Goal: Check status: Check status

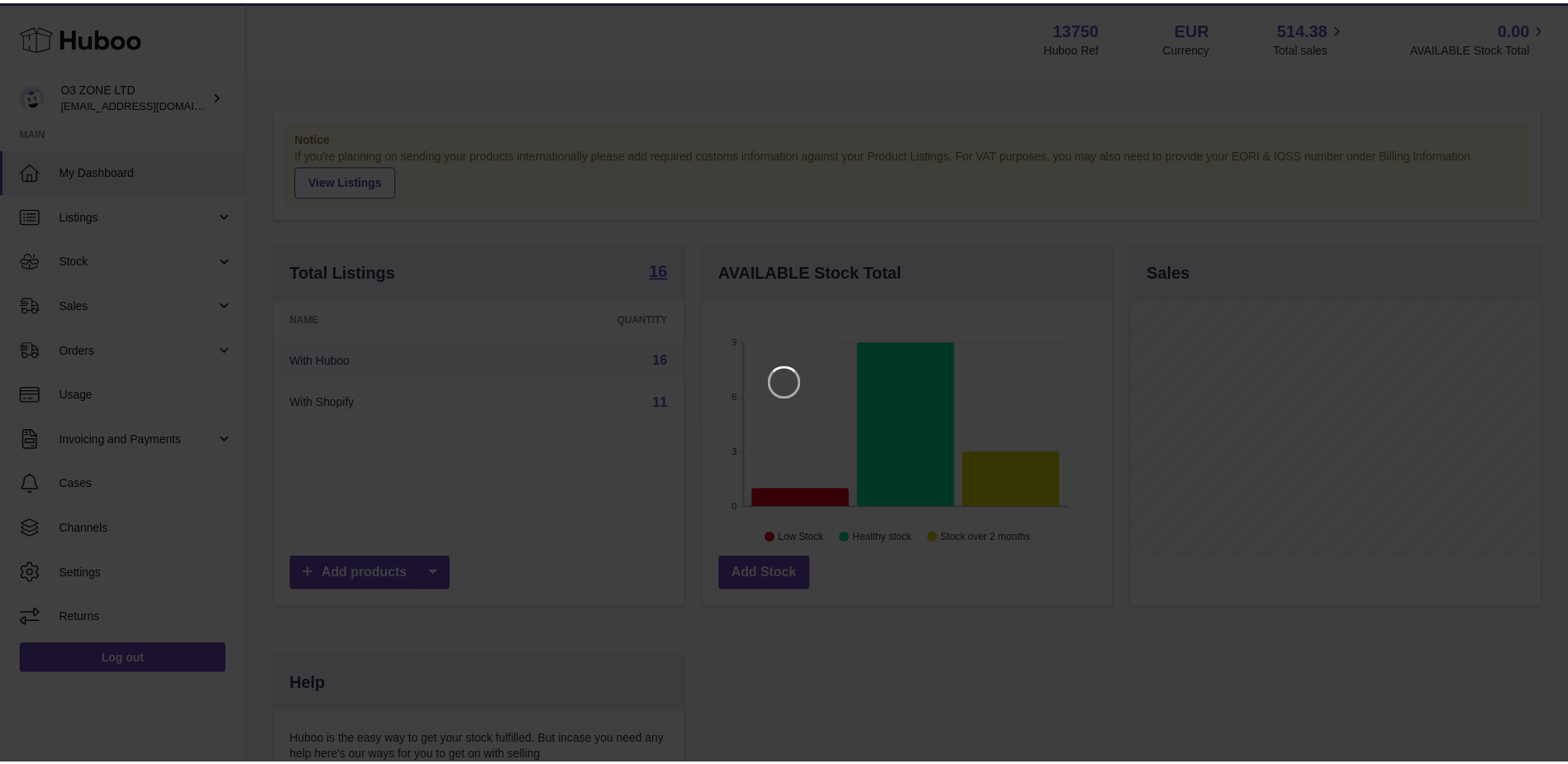
scroll to position [258, 414]
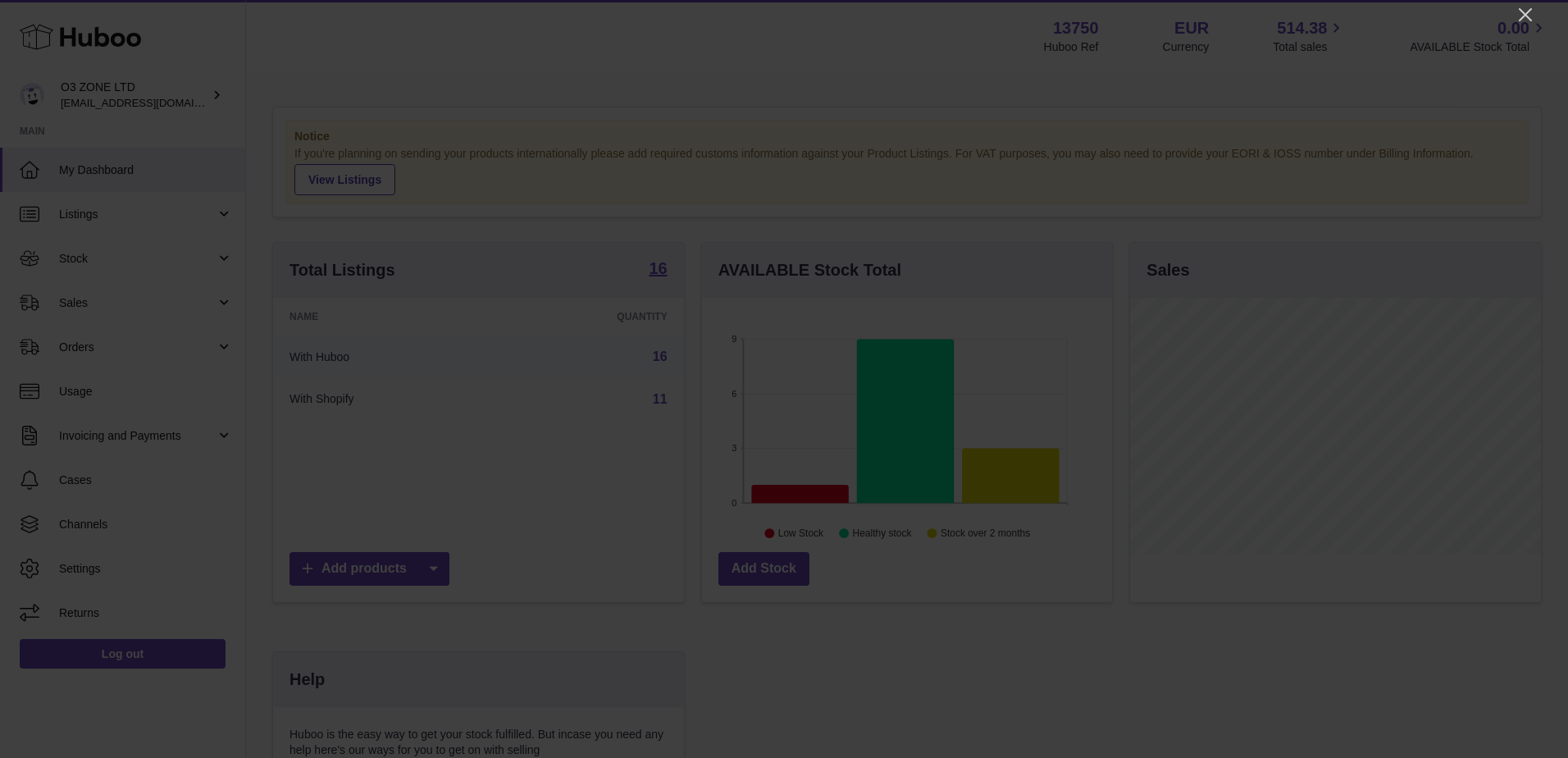
drag, startPoint x: 1528, startPoint y: 9, endPoint x: 1515, endPoint y: 37, distance: 30.9
click at [1526, 9] on icon "Close" at bounding box center [1525, 15] width 20 height 20
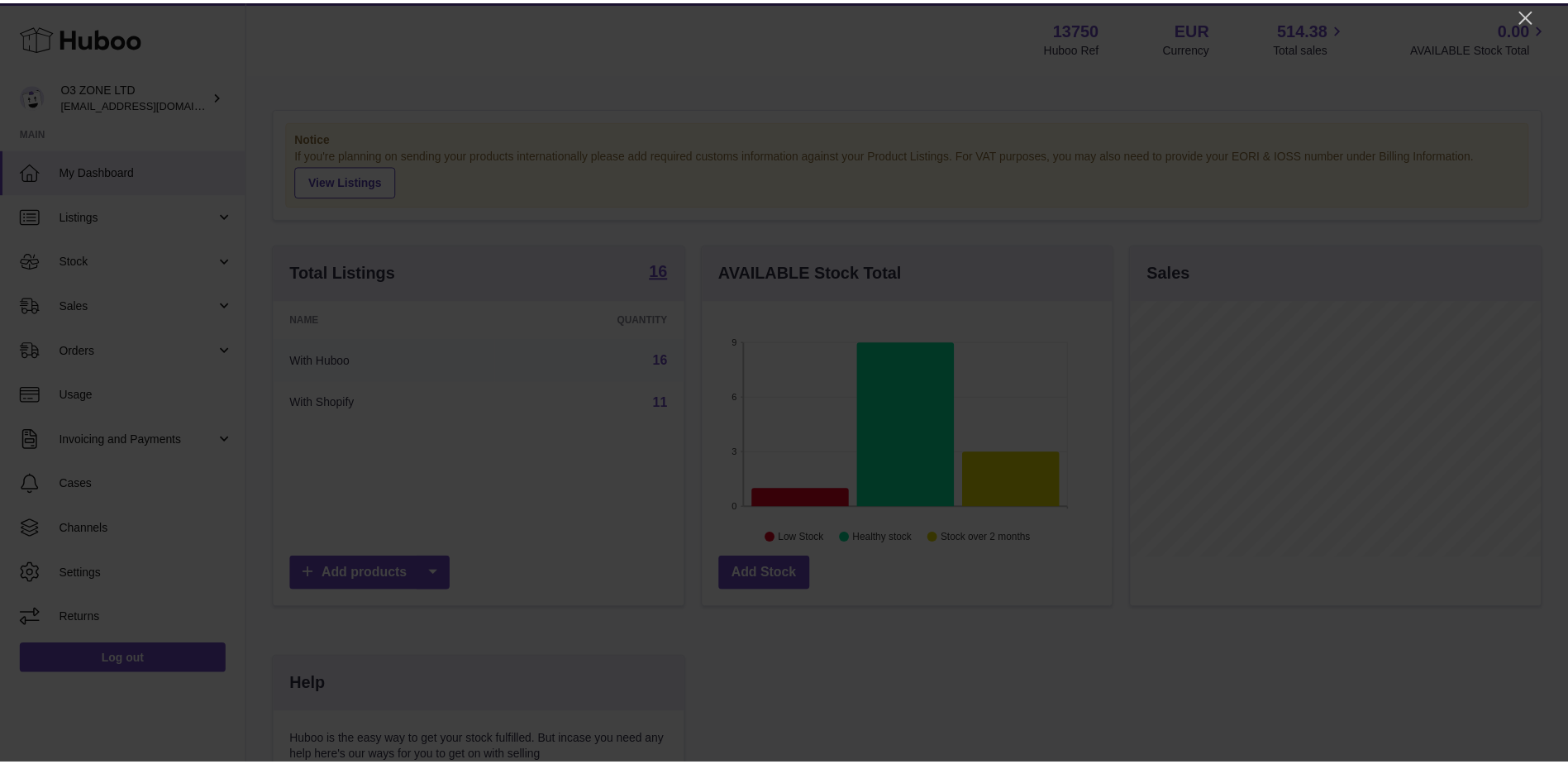
scroll to position [826230, 826136]
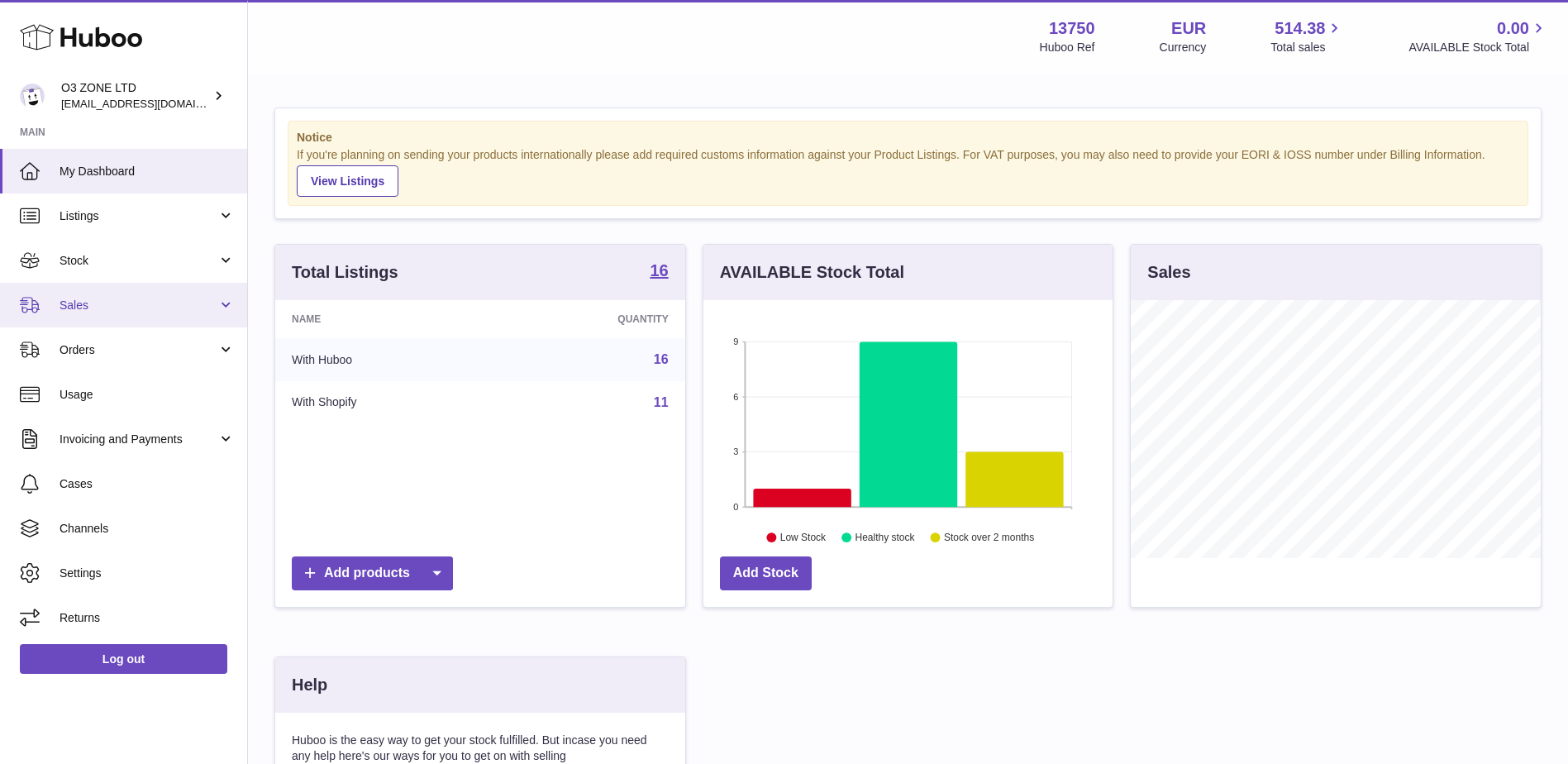
click at [85, 308] on span "Sales" at bounding box center [139, 305] width 158 height 16
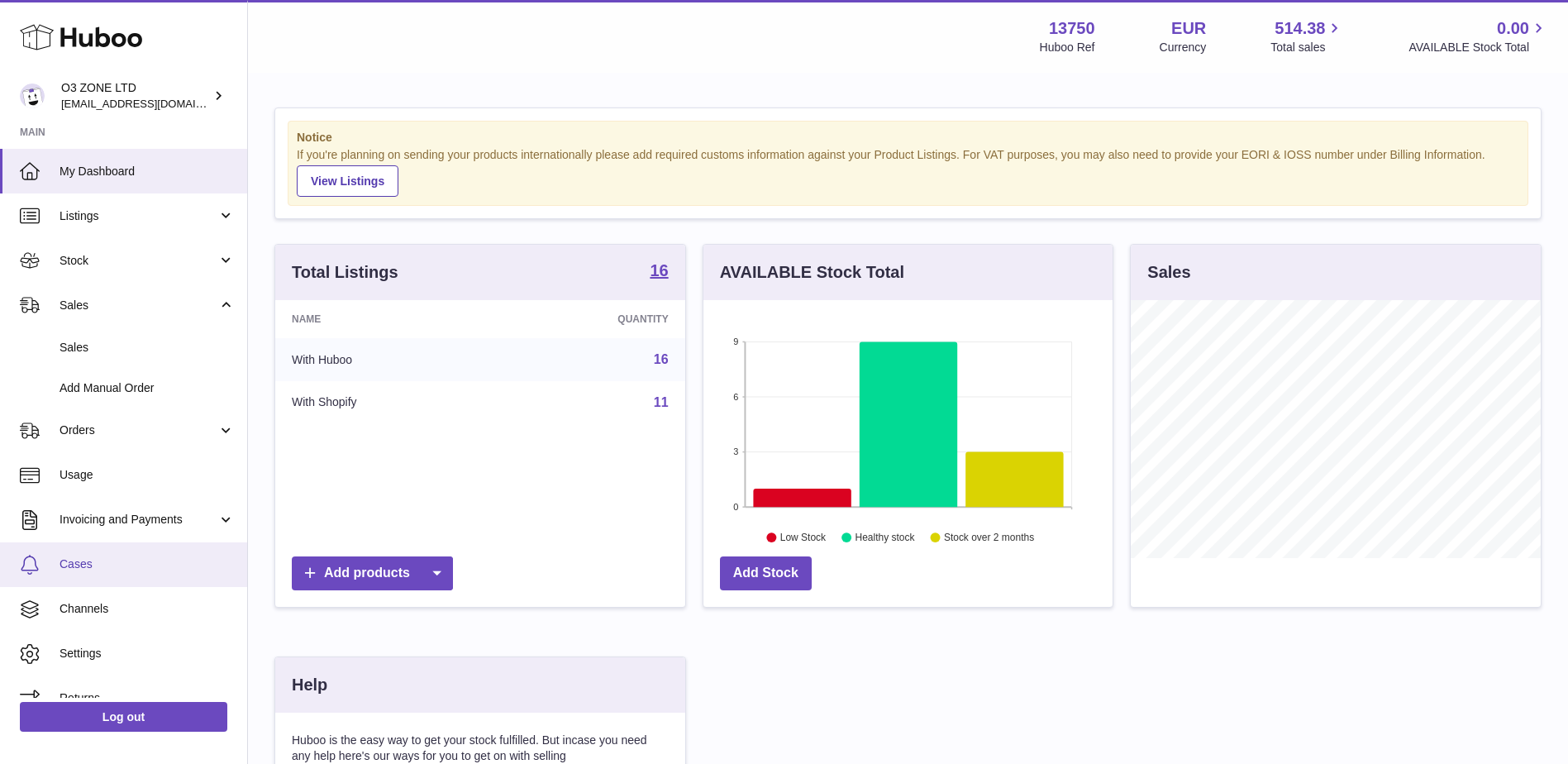
scroll to position [23, 0]
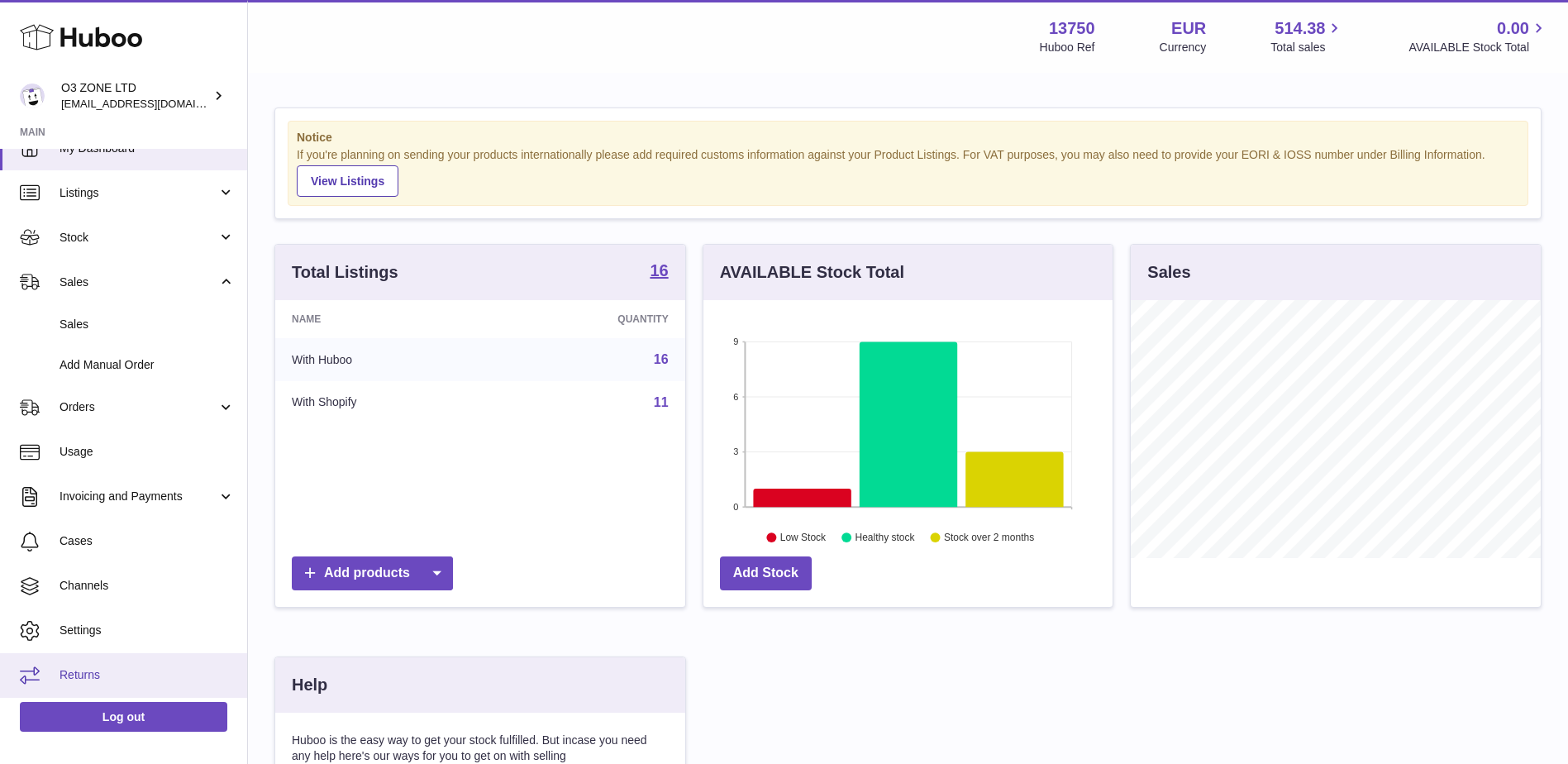
click at [78, 676] on span "Returns" at bounding box center [147, 675] width 175 height 16
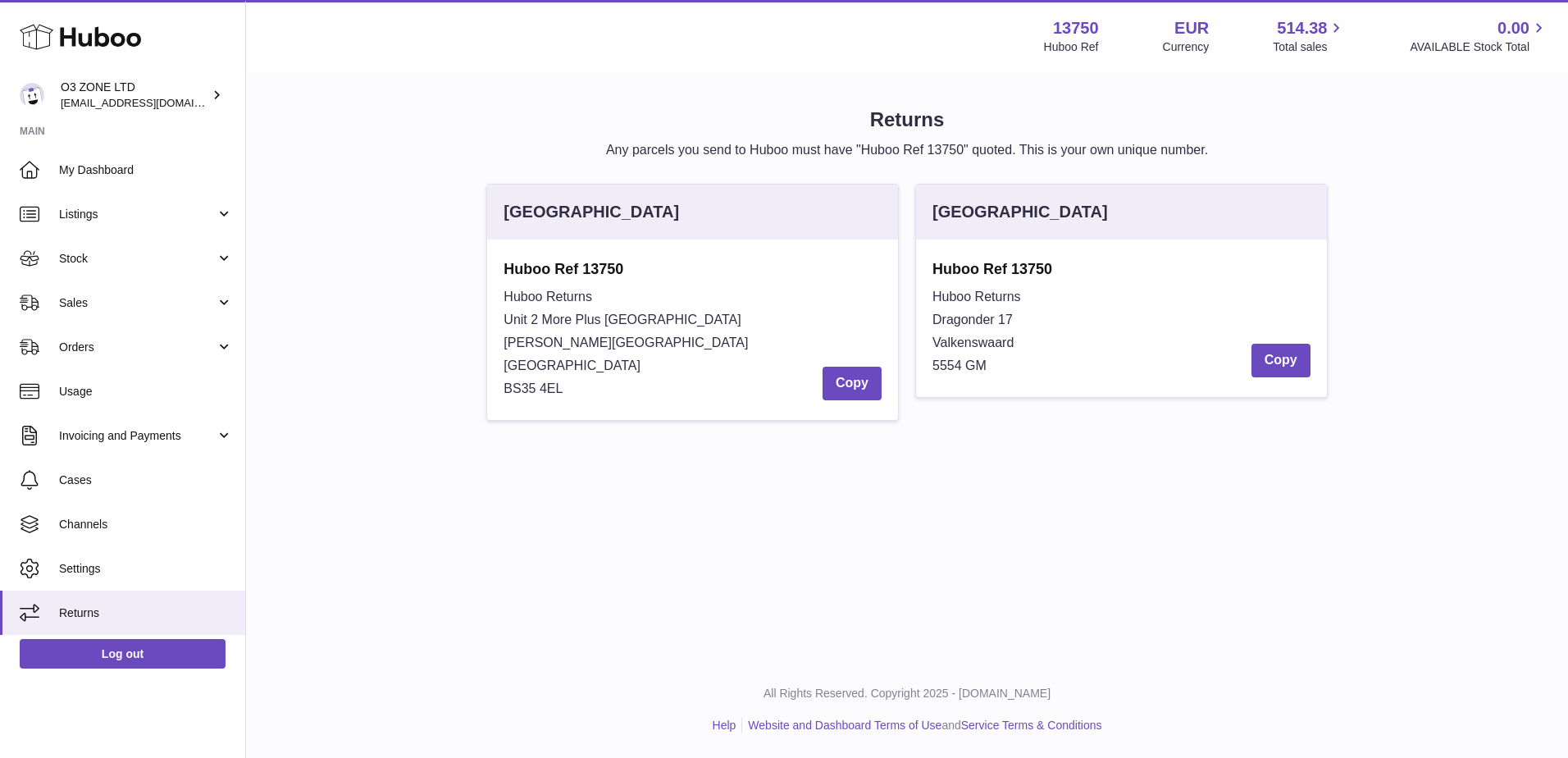
drag, startPoint x: 932, startPoint y: 319, endPoint x: 1019, endPoint y: 361, distance: 96.6
click at [1019, 361] on div "Huboo Ref 13750 Huboo Returns Dragonder 17 Valkenswaard 5554 GM Copy" at bounding box center [1121, 317] width 411 height 157
copy div "Dragonder 17 Valkenswaard 5554 GM"
click at [1058, 430] on div "Netherlands Huboo Ref 13750 Huboo Returns Dragonder 17 Valkenswaard 5554 GM Copy" at bounding box center [1121, 310] width 429 height 253
click at [987, 237] on div "Netherlands" at bounding box center [1121, 212] width 411 height 55
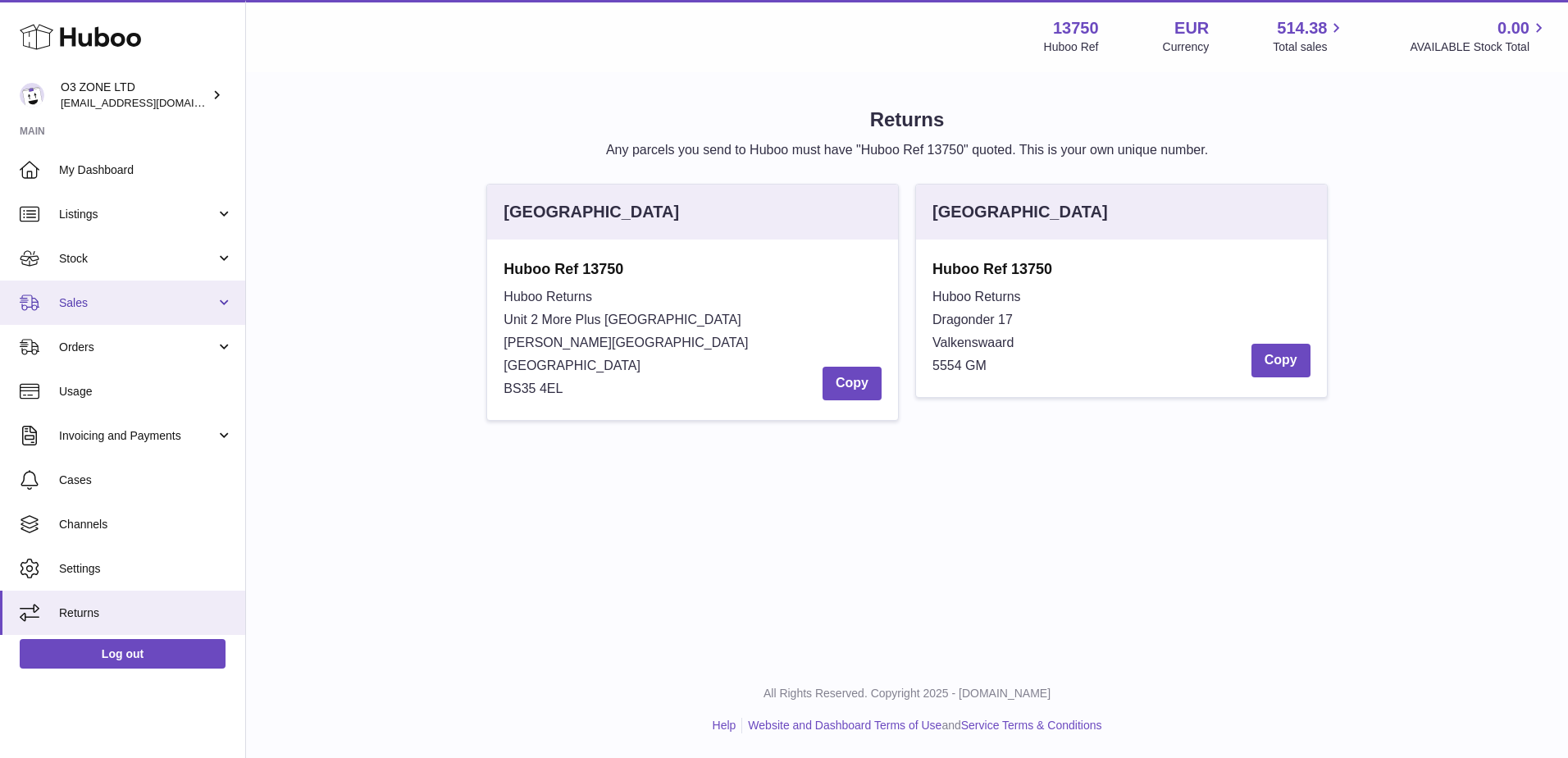
click at [228, 304] on link "Sales" at bounding box center [122, 302] width 245 height 44
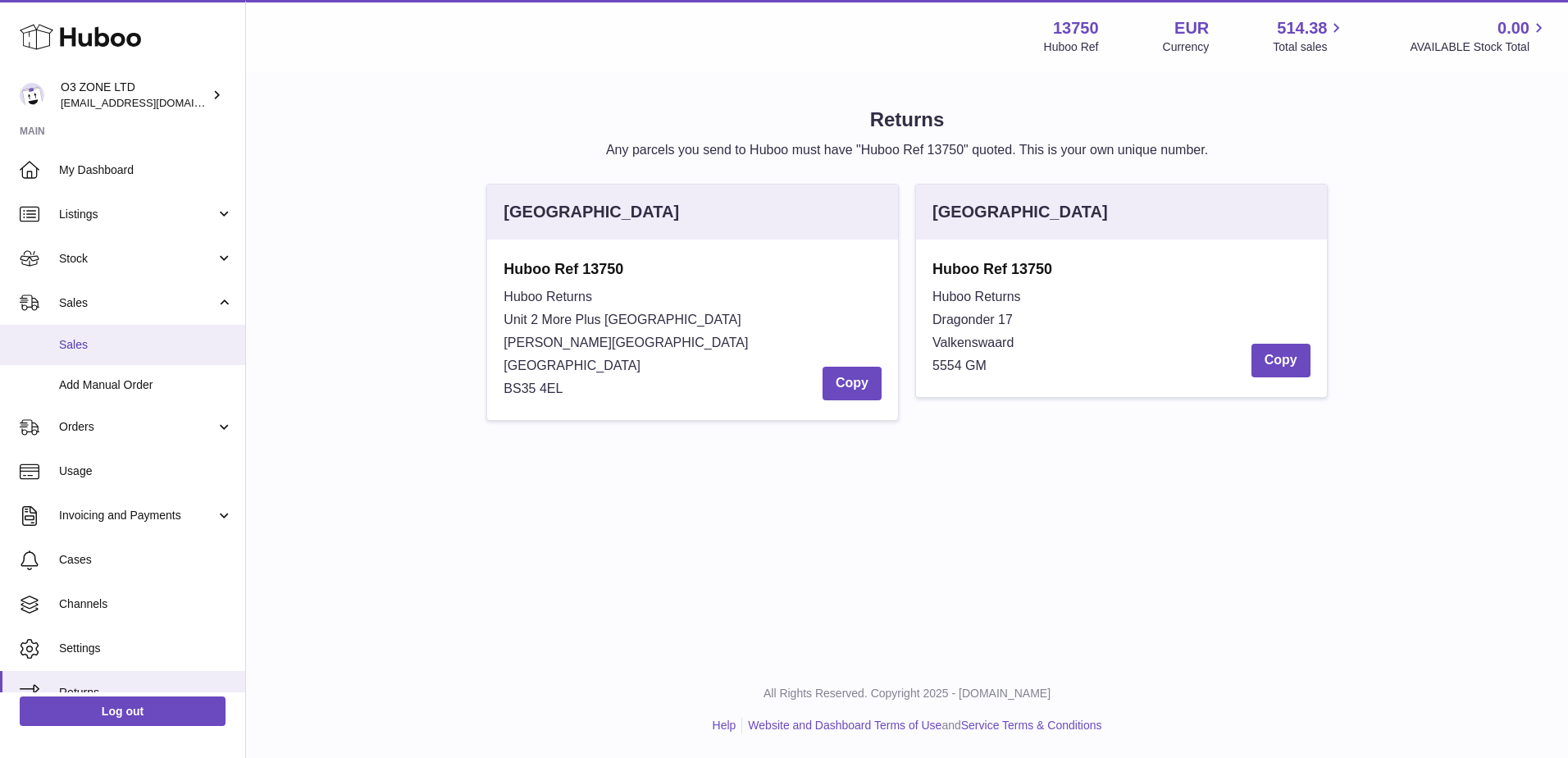
click at [109, 348] on span "Sales" at bounding box center [146, 345] width 174 height 15
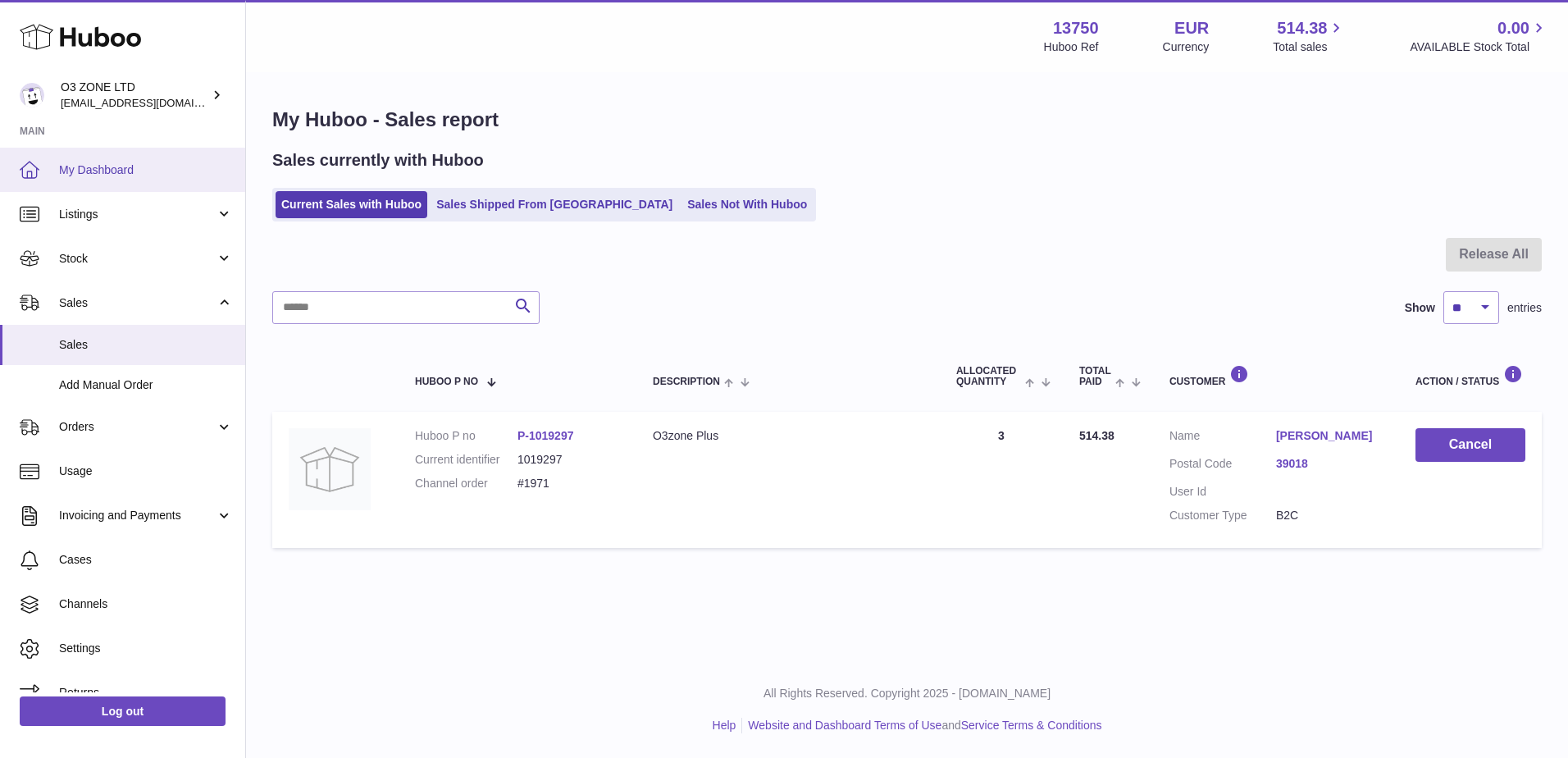
click at [137, 164] on span "My Dashboard" at bounding box center [146, 170] width 174 height 15
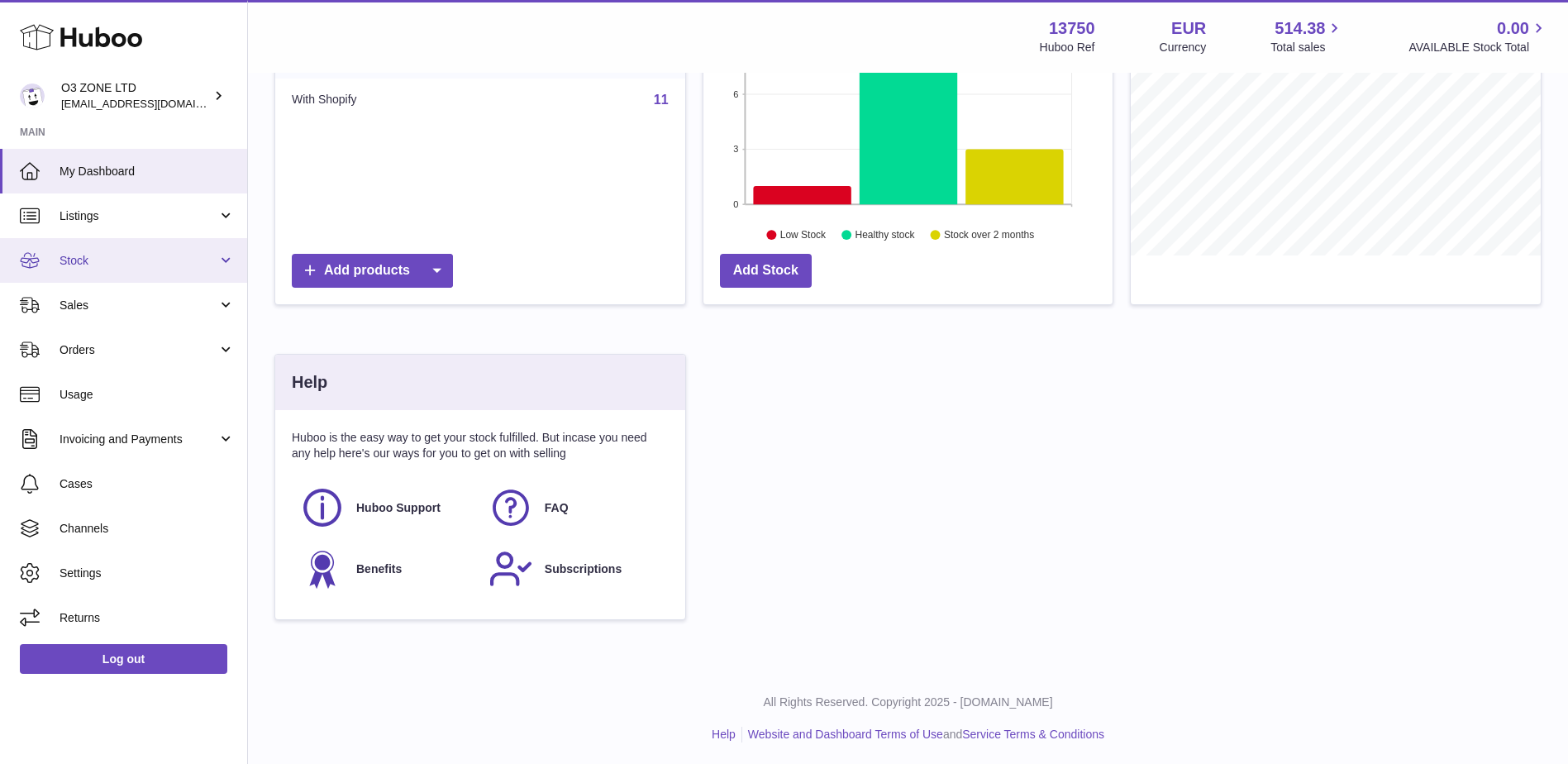
scroll to position [306, 0]
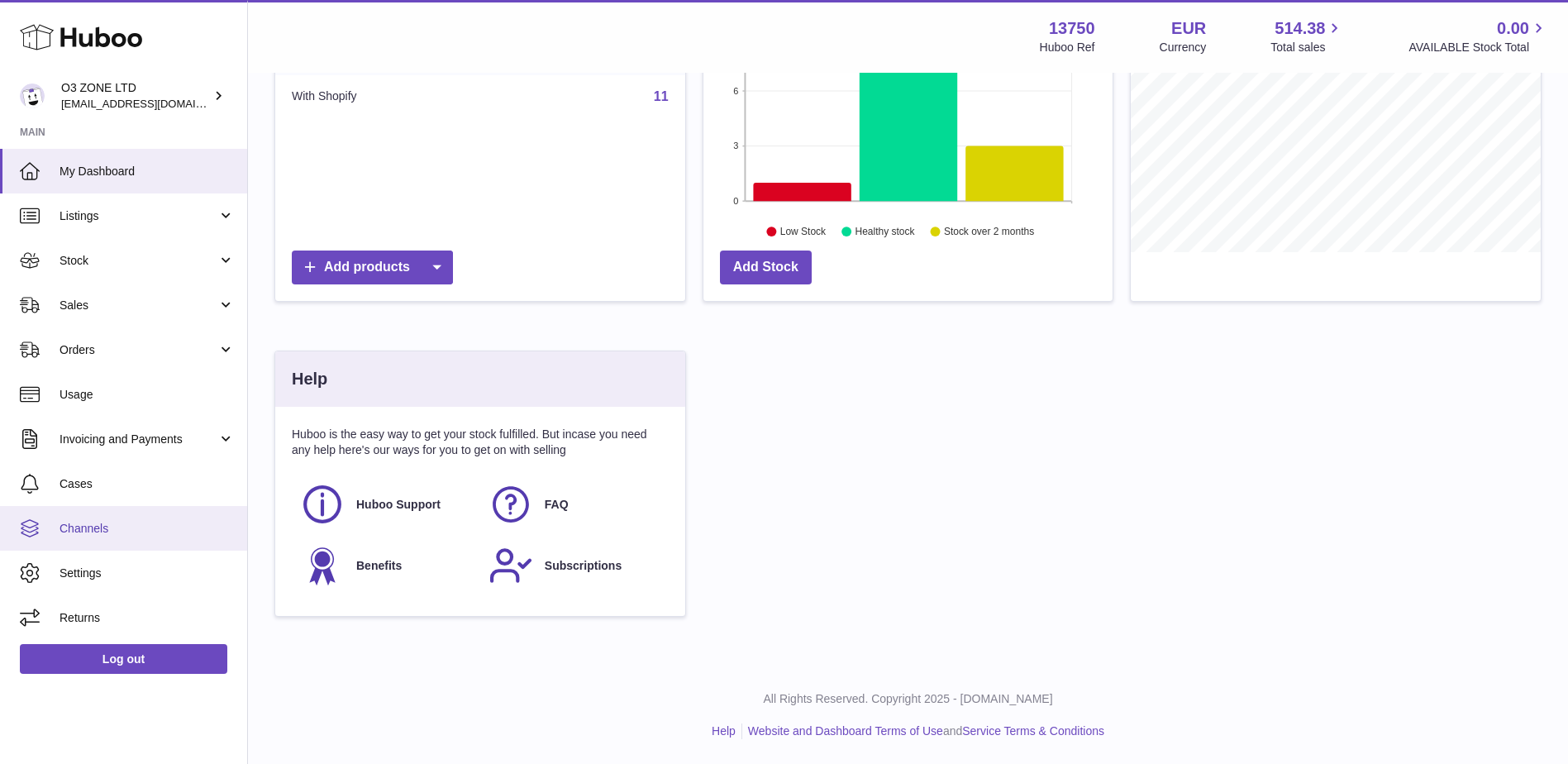
drag, startPoint x: 131, startPoint y: 520, endPoint x: 173, endPoint y: 535, distance: 44.6
click at [132, 520] on span "Channels" at bounding box center [147, 528] width 175 height 16
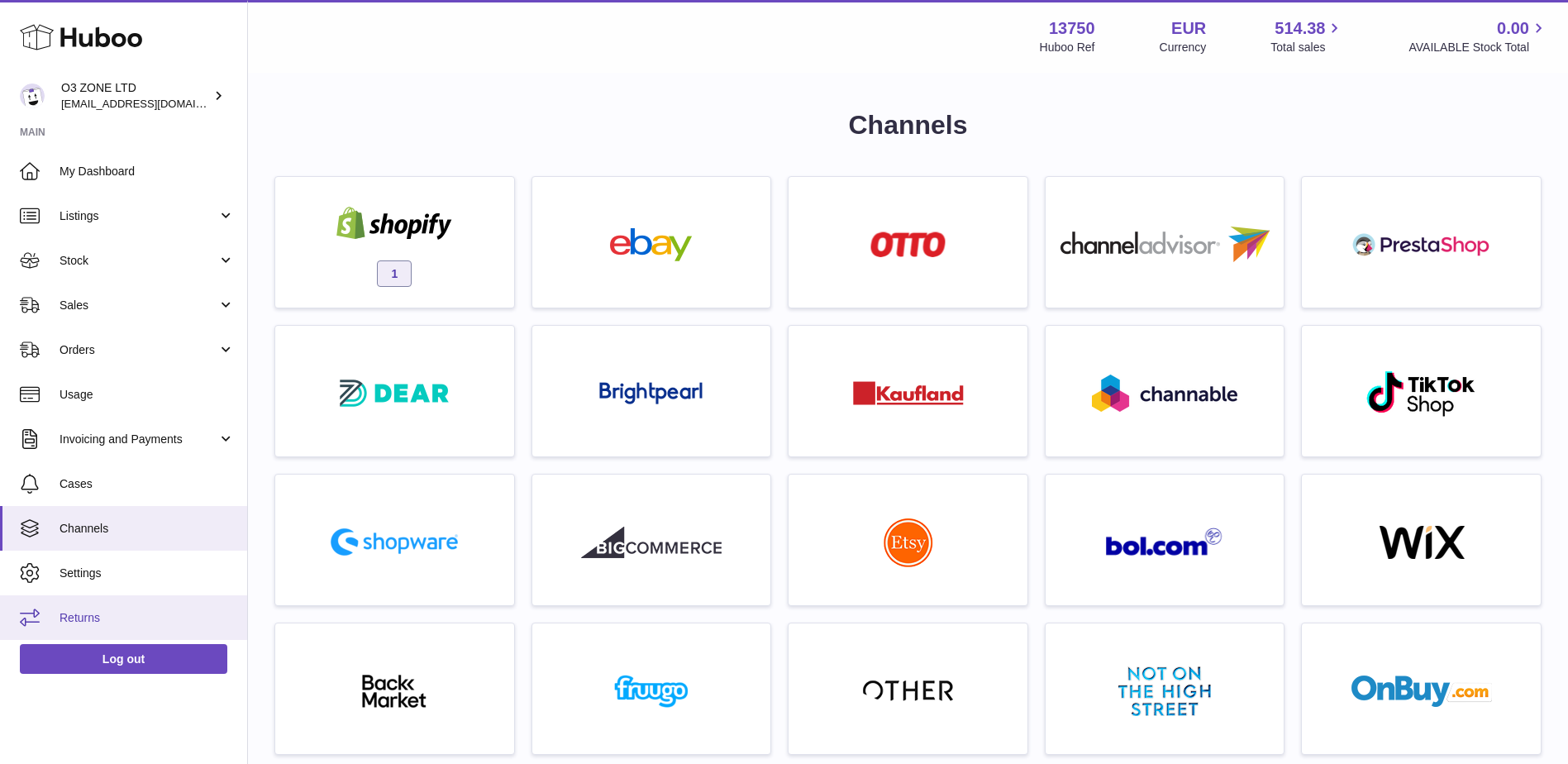
click at [119, 624] on span "Returns" at bounding box center [147, 617] width 175 height 16
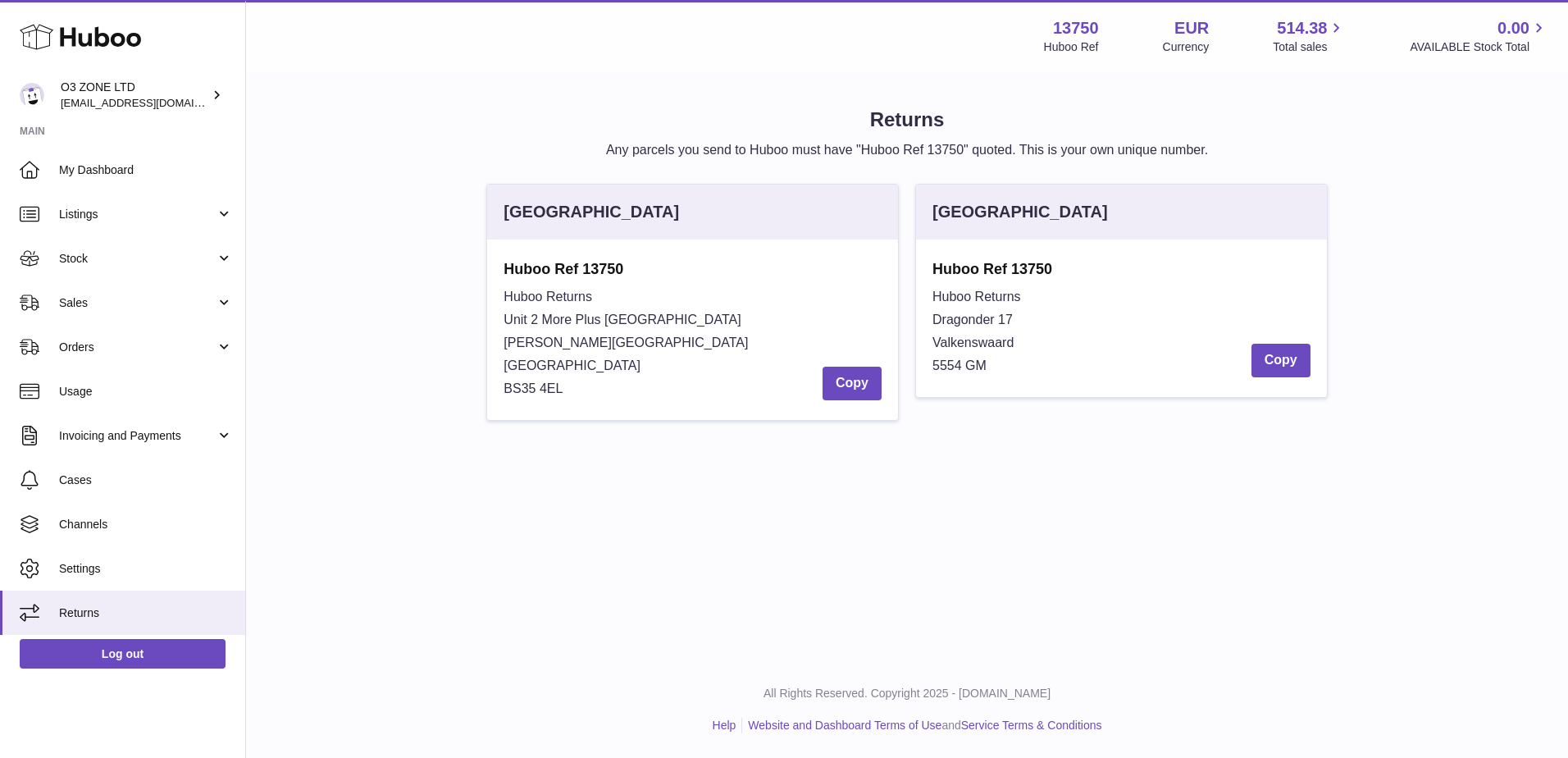
drag, startPoint x: 1195, startPoint y: 244, endPoint x: 1185, endPoint y: 246, distance: 10.2
click at [1195, 244] on div "Huboo Ref 13750 Huboo Returns Dragonder 17 Valkenswaard 5554 GM Copy" at bounding box center [1121, 317] width 411 height 157
click at [108, 267] on link "Stock" at bounding box center [122, 257] width 245 height 44
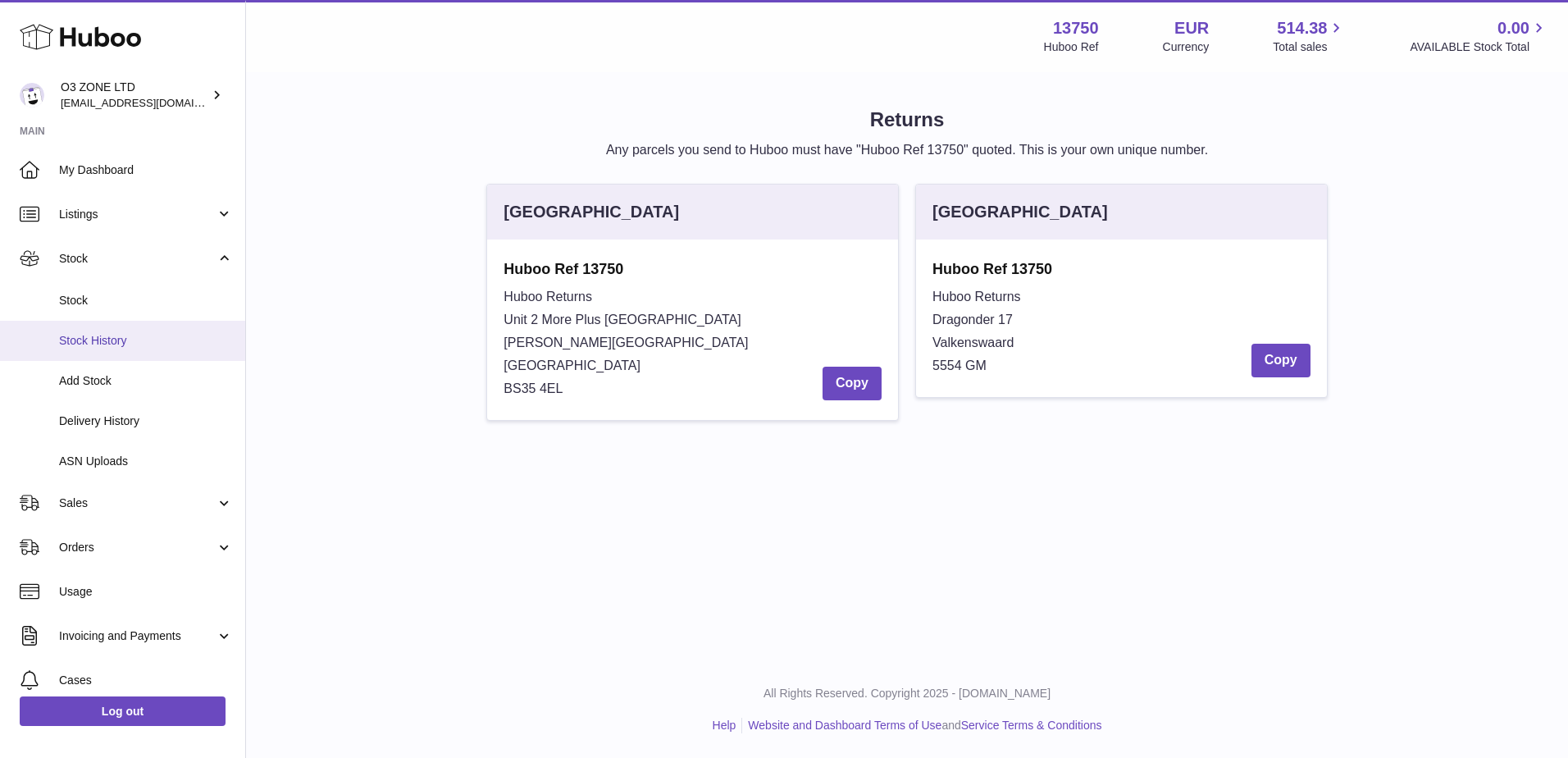
click at [86, 340] on span "Stock History" at bounding box center [146, 341] width 174 height 15
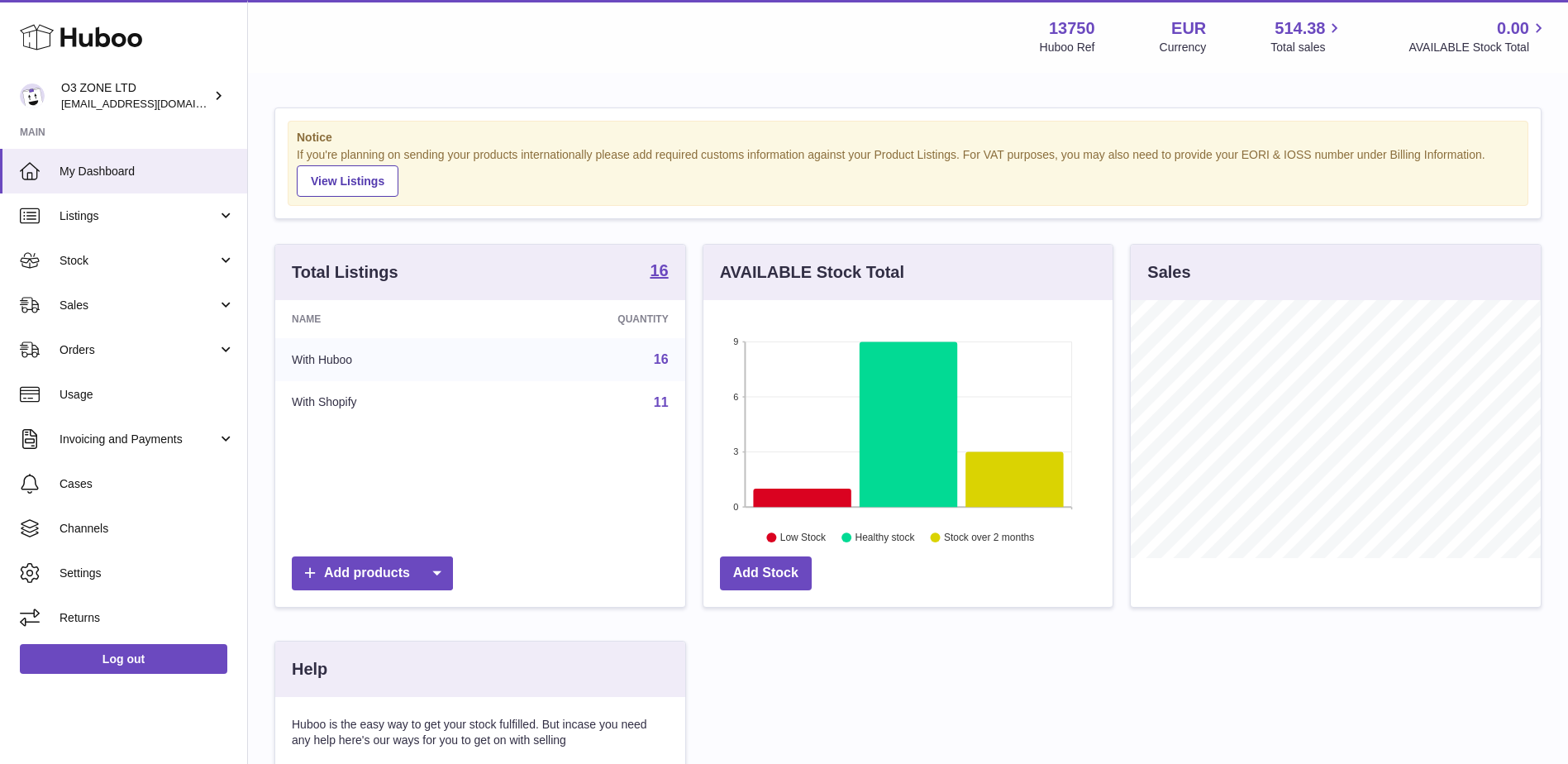
scroll to position [258, 409]
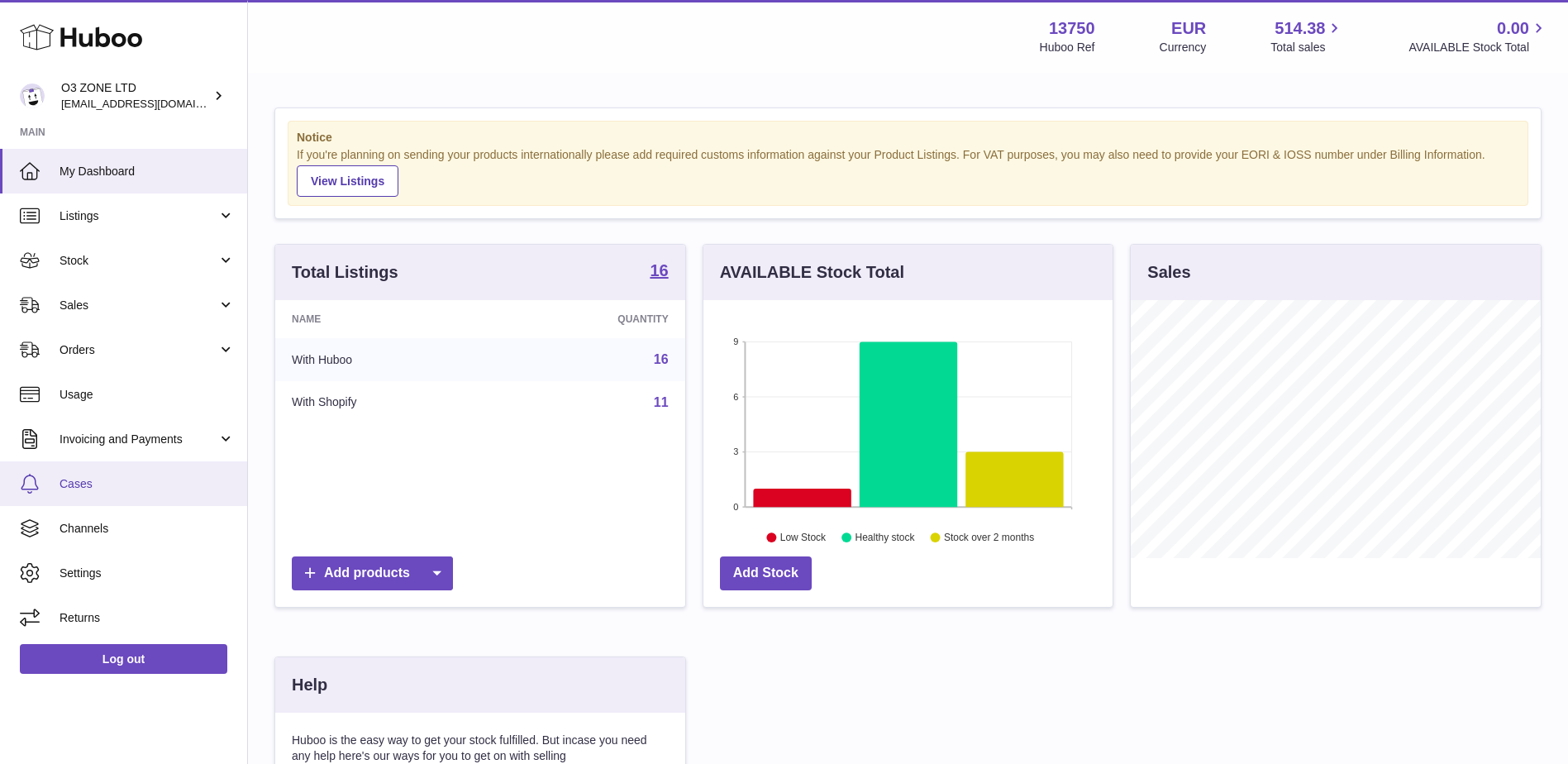
click at [69, 474] on link "Cases" at bounding box center [123, 483] width 247 height 44
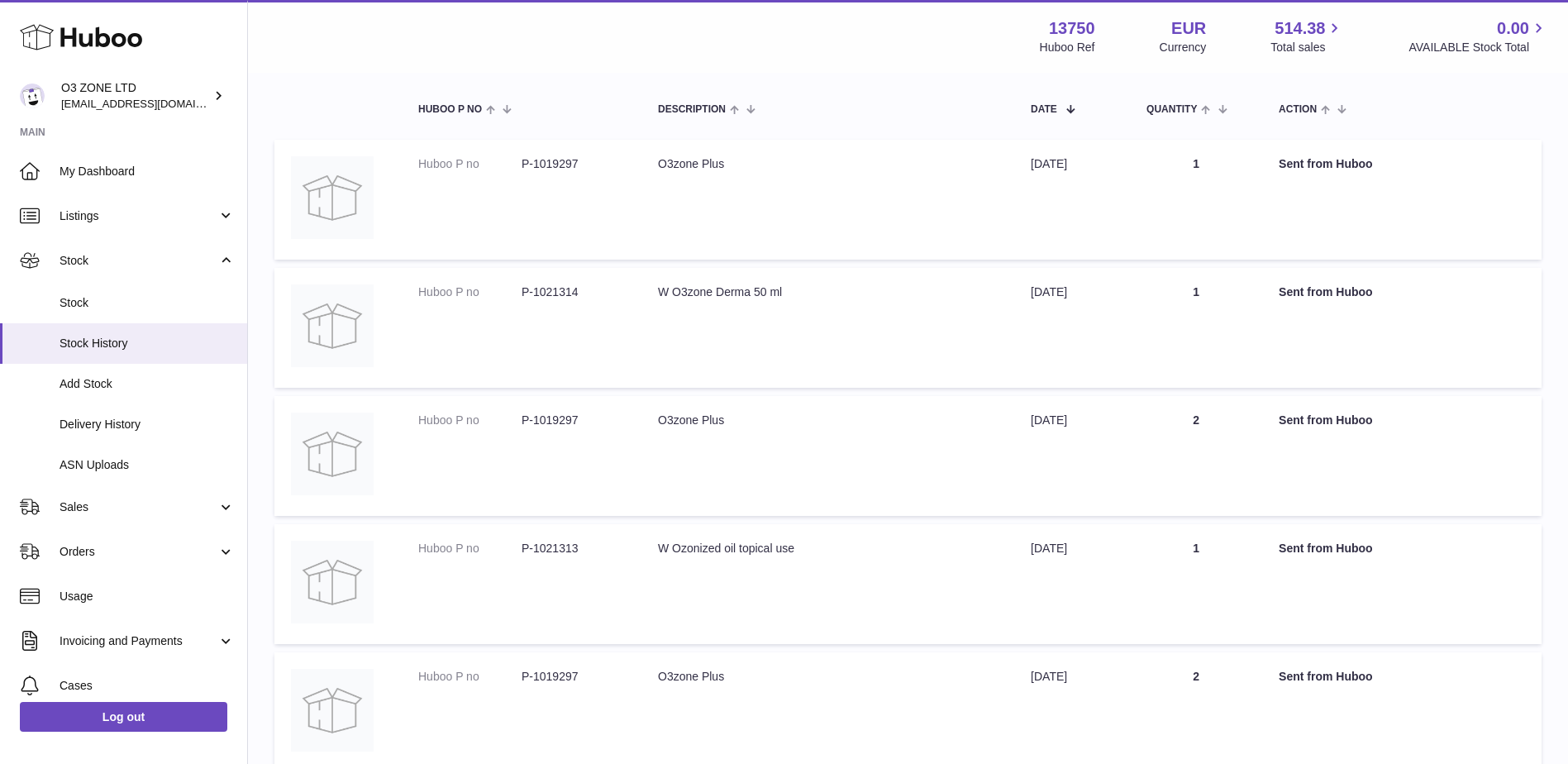
scroll to position [166, 0]
click at [114, 431] on span "Delivery History" at bounding box center [147, 424] width 175 height 16
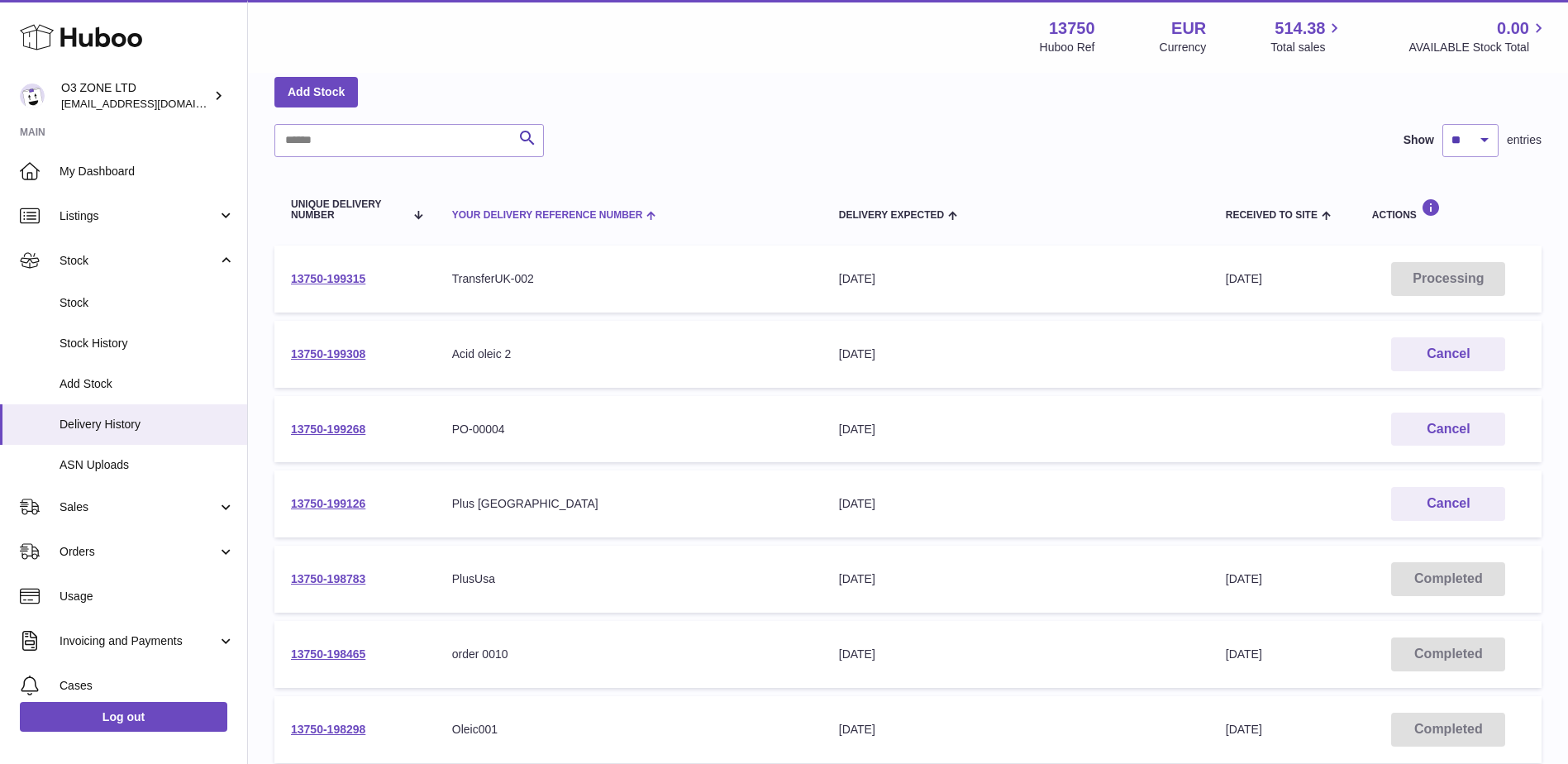
scroll to position [82, 0]
click at [333, 431] on link "13750-199268" at bounding box center [328, 428] width 75 height 13
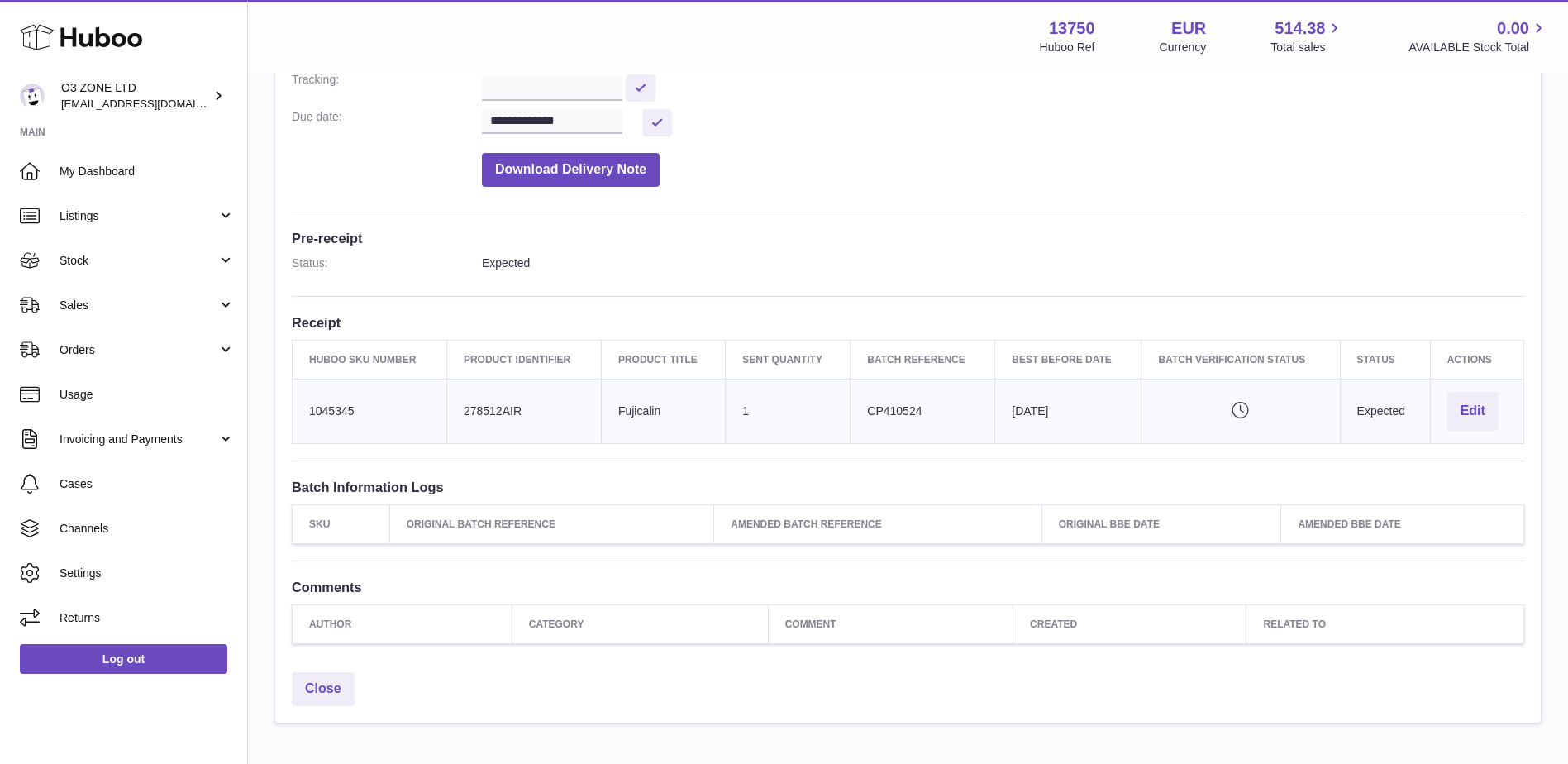
scroll to position [330, 0]
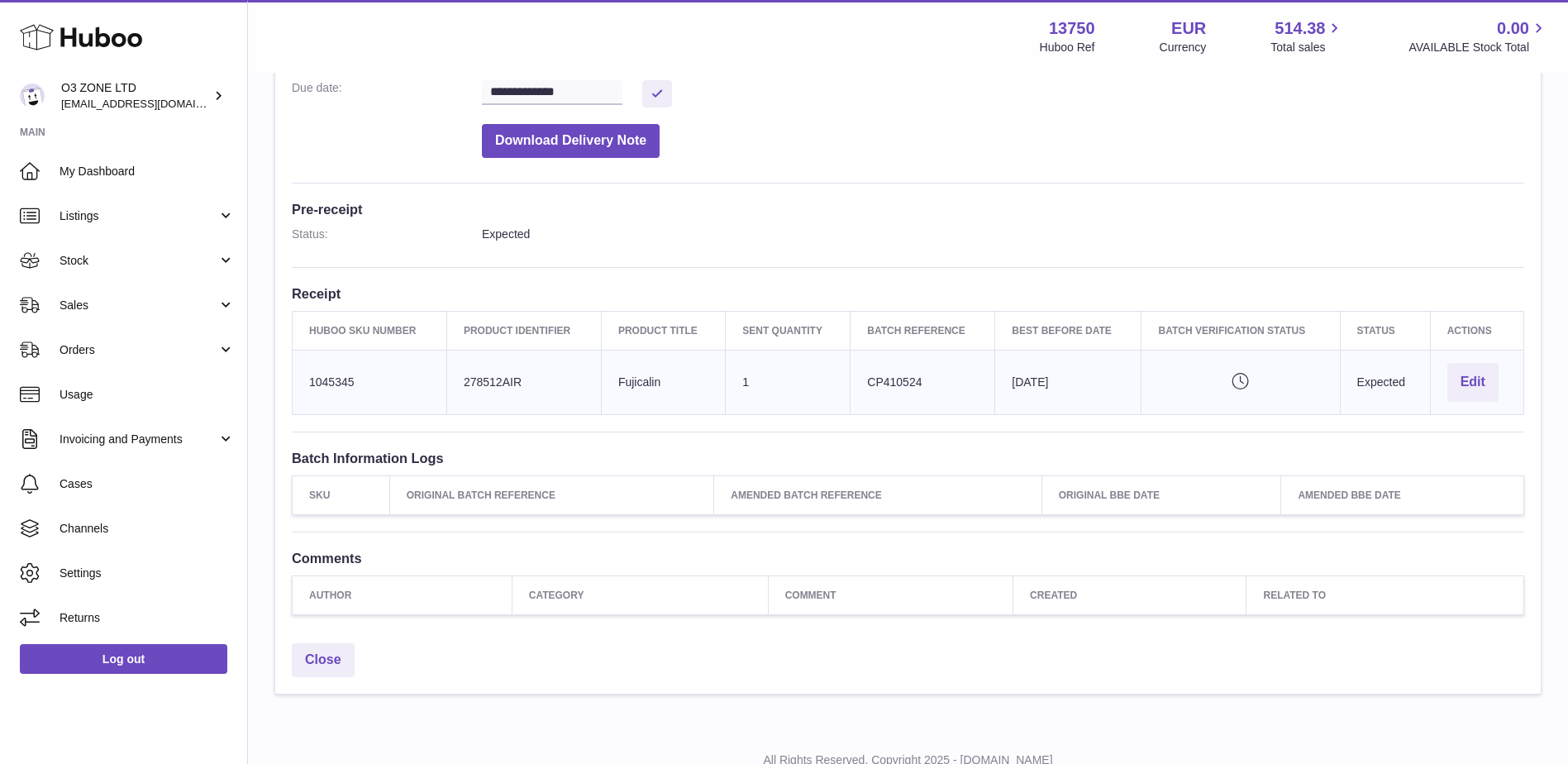
click at [1245, 379] on icon "Pending verification" at bounding box center [1240, 381] width 165 height 16
